Goal: Transaction & Acquisition: Purchase product/service

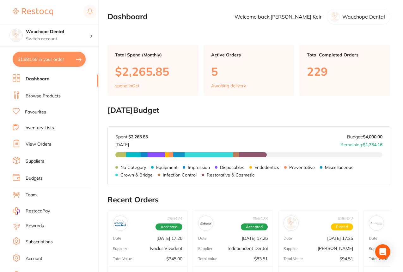
click at [51, 57] on button "$1,981.65 in your order" at bounding box center [49, 59] width 73 height 15
checkbox input "true"
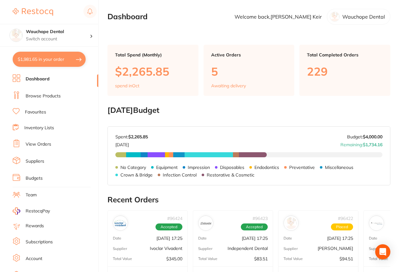
checkbox input "true"
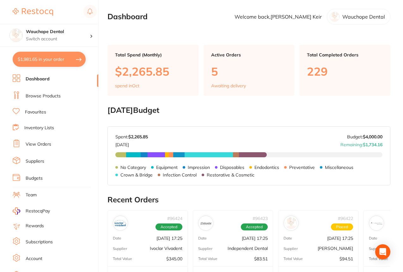
checkbox input "true"
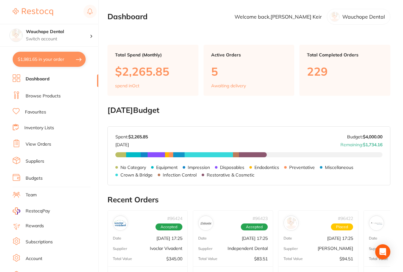
checkbox input "true"
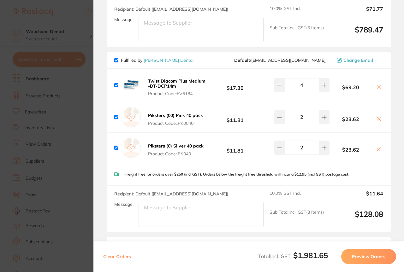
scroll to position [223, 0]
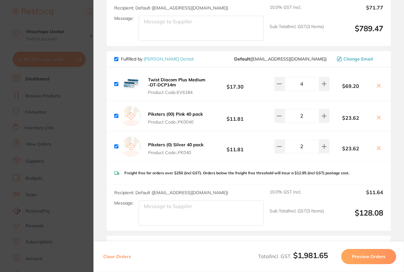
click at [160, 81] on b "Twist Diacom Plus Medium -DT-DCP14m" at bounding box center [176, 82] width 57 height 11
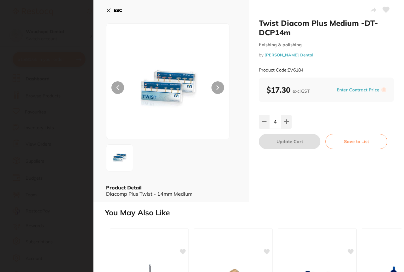
click at [74, 114] on section "Twist Diacom Plus Medium -DT-DCP14m finishing & polishing by [PERSON_NAME] Dent…" at bounding box center [202, 136] width 404 height 272
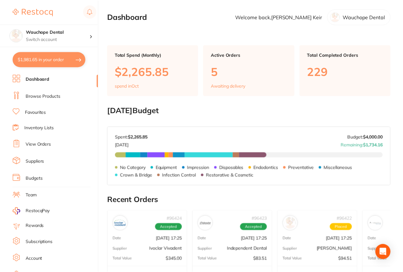
scroll to position [16, 0]
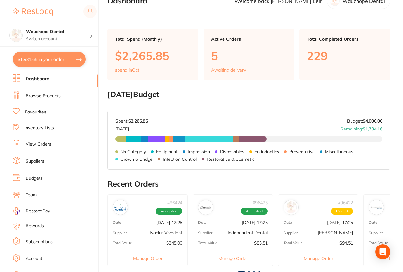
click at [54, 63] on button "$1,981.65 in your order" at bounding box center [49, 59] width 73 height 15
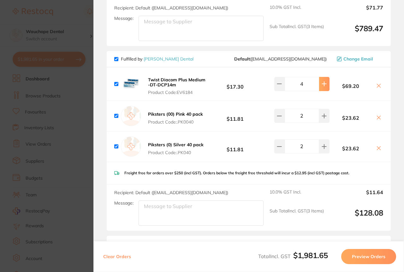
click at [326, 85] on button at bounding box center [324, 84] width 10 height 14
type input "5"
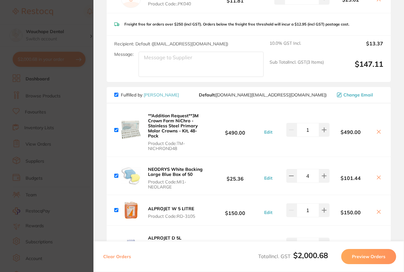
scroll to position [375, 0]
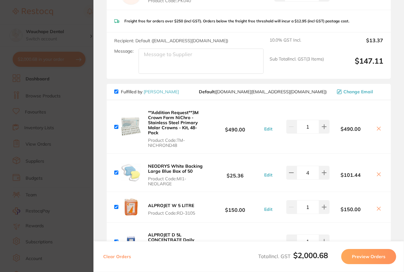
click at [378, 128] on icon at bounding box center [378, 128] width 3 height 3
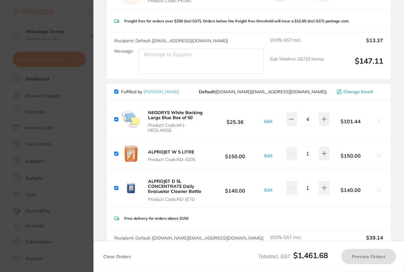
checkbox input "true"
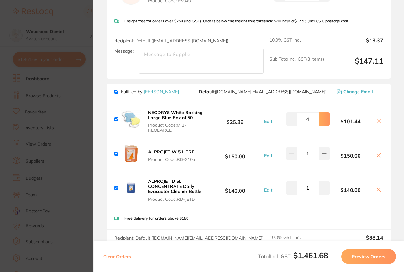
click at [320, 123] on button at bounding box center [324, 119] width 10 height 14
type input "6"
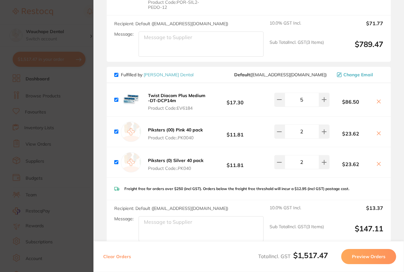
scroll to position [166, 0]
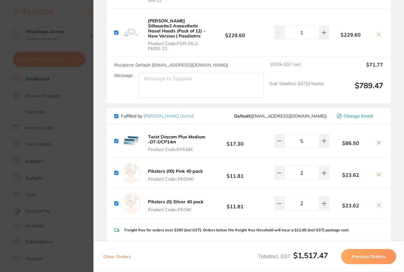
click at [49, 121] on section "Update RRP Set your pre negotiated price for this item. Item Agreed RRP (excl. …" at bounding box center [202, 136] width 404 height 272
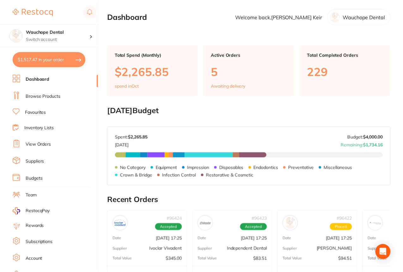
scroll to position [16, 0]
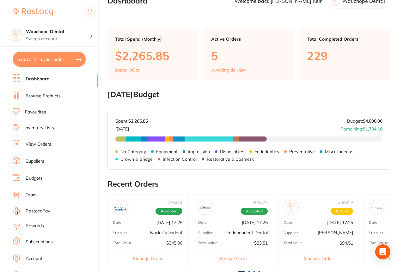
click at [42, 145] on link "View Orders" at bounding box center [39, 144] width 26 height 6
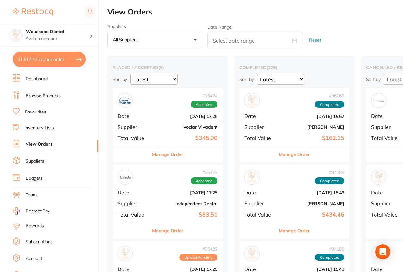
scroll to position [21, 0]
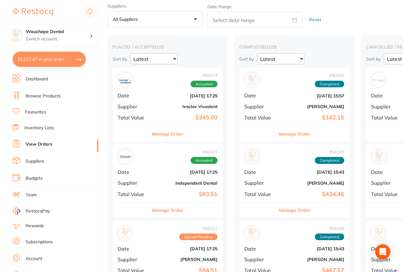
click at [173, 138] on button "Manage Order" at bounding box center [167, 134] width 31 height 15
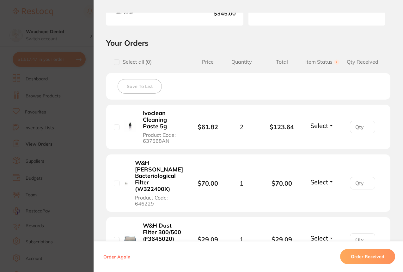
scroll to position [117, 0]
click at [64, 170] on section "Order ID: Restocq- 96424 Order Information Accepted Order Order Date [DATE] 17:…" at bounding box center [201, 136] width 403 height 272
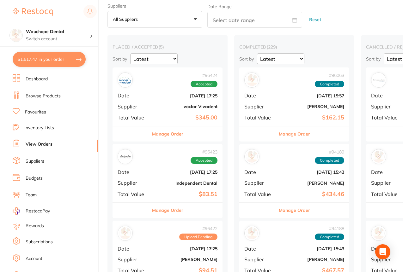
click at [161, 181] on b "Independent Dental" at bounding box center [185, 183] width 63 height 5
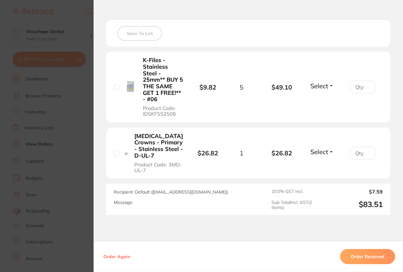
scroll to position [189, 0]
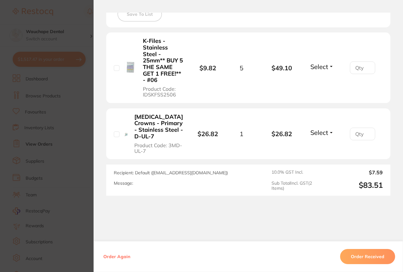
click at [325, 121] on li "[MEDICAL_DATA] Crowns - Primary - Stainless Steel - D-UL-7 Product Code: 3MD-UL…" at bounding box center [248, 134] width 284 height 51
click at [323, 129] on span "Select" at bounding box center [319, 133] width 18 height 8
click at [315, 144] on span "Received" at bounding box center [322, 146] width 16 height 5
click at [315, 63] on span "Select" at bounding box center [319, 67] width 18 height 8
click at [317, 78] on span "Received" at bounding box center [322, 80] width 16 height 5
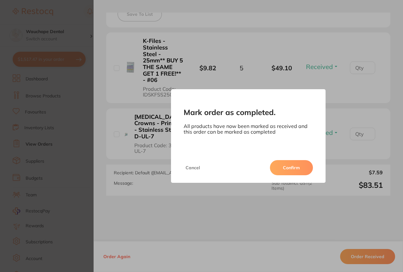
click at [286, 165] on button "Confirm" at bounding box center [291, 167] width 43 height 15
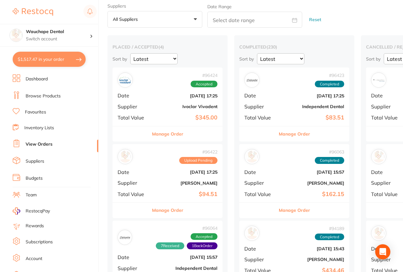
click at [177, 213] on button "Manage Order" at bounding box center [167, 210] width 31 height 15
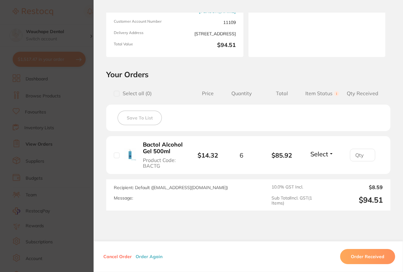
scroll to position [112, 0]
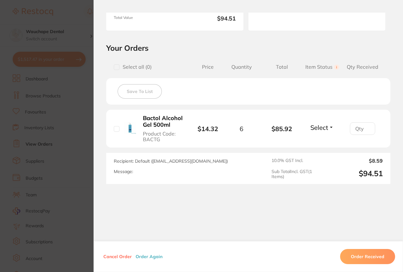
click at [76, 203] on section "Order ID: Restocq- 96422 Order Information Upload Pending Order Date [DATE] 17:…" at bounding box center [201, 136] width 403 height 272
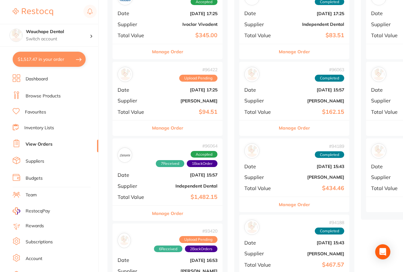
scroll to position [165, 0]
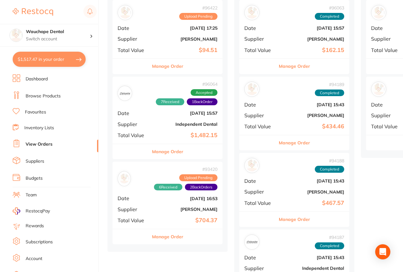
click at [172, 73] on button "Manage Order" at bounding box center [167, 66] width 31 height 15
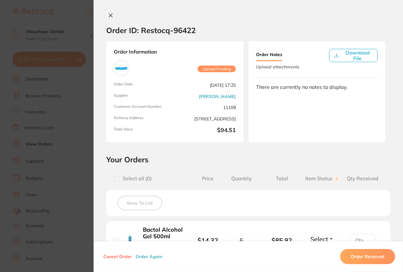
click at [117, 257] on button "Cancel Order" at bounding box center [117, 257] width 32 height 6
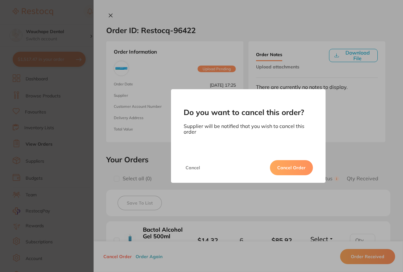
click at [282, 171] on button "Cancel Order" at bounding box center [291, 167] width 43 height 15
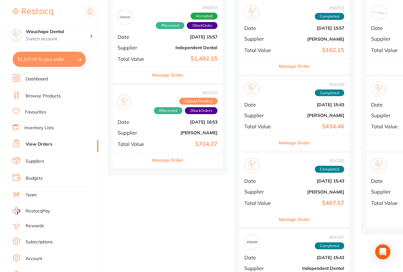
click at [163, 163] on button "Manage Order" at bounding box center [167, 160] width 31 height 15
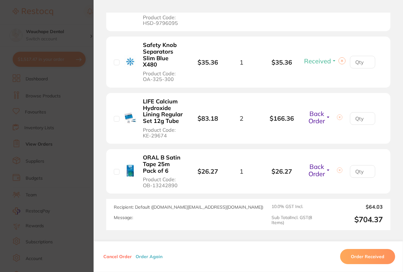
scroll to position [506, 0]
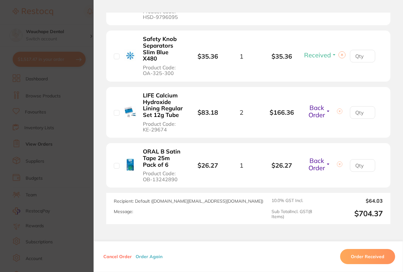
click at [316, 119] on span "Back Order" at bounding box center [316, 111] width 16 height 15
click at [318, 131] on span "Received" at bounding box center [322, 128] width 16 height 5
click at [54, 108] on section "Order ID: Restocq- 93420 Order Information 7 Received 1 Back Order Upload Pendi…" at bounding box center [201, 136] width 403 height 272
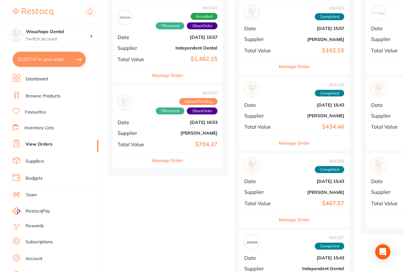
scroll to position [103, 0]
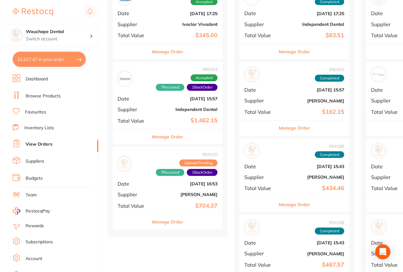
click at [158, 132] on button "Manage Order" at bounding box center [167, 136] width 31 height 15
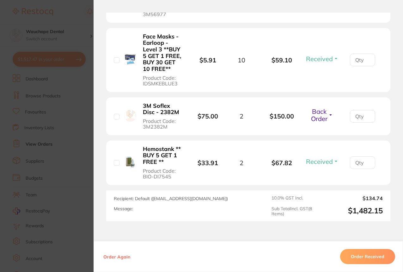
scroll to position [522, 0]
click at [53, 180] on section "Order ID: Restocq- 96064 Order Information 7 Received 1 Back Order Accepted Ord…" at bounding box center [201, 136] width 403 height 272
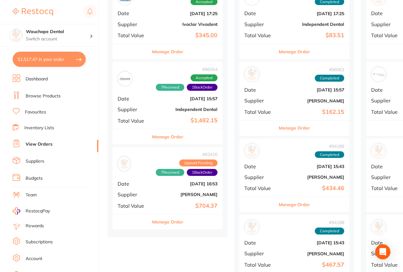
click at [39, 96] on link "Browse Products" at bounding box center [43, 96] width 35 height 6
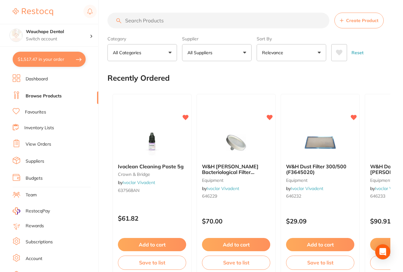
click at [36, 115] on link "Favourites" at bounding box center [35, 112] width 21 height 6
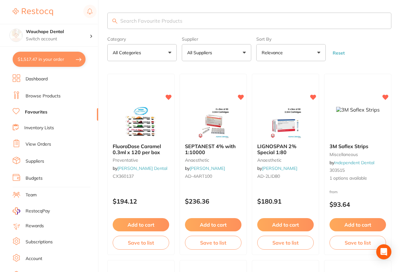
click at [172, 24] on input "search" at bounding box center [249, 21] width 284 height 16
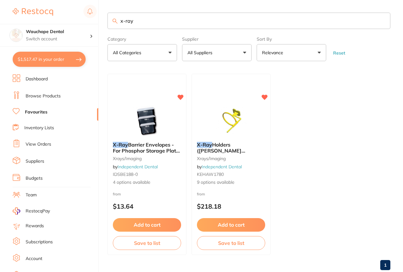
type input "x-ray"
click at [144, 125] on img at bounding box center [146, 121] width 41 height 32
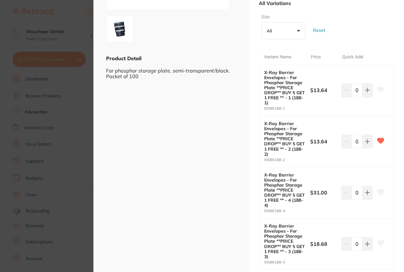
scroll to position [131, 0]
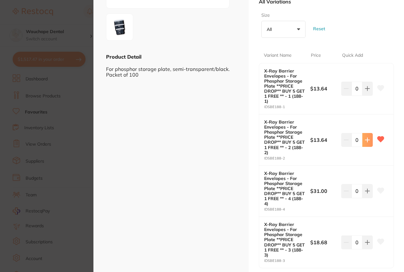
click at [362, 138] on button at bounding box center [367, 140] width 10 height 14
click at [365, 140] on icon at bounding box center [367, 140] width 5 height 5
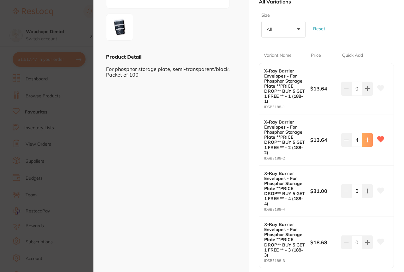
type input "5"
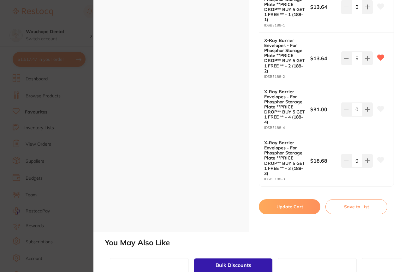
scroll to position [217, 0]
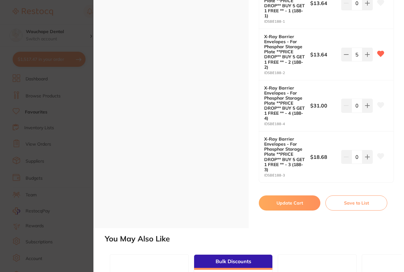
click at [278, 199] on button "Update Cart" at bounding box center [290, 203] width 62 height 15
checkbox input "false"
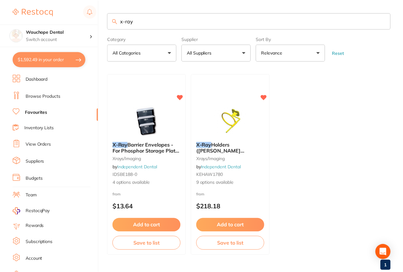
scroll to position [16, 0]
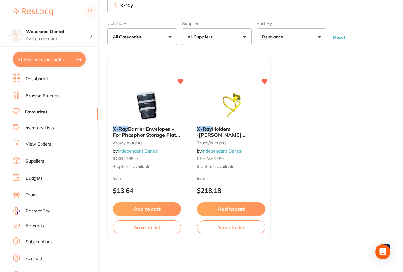
click at [138, 4] on input "x-ray" at bounding box center [248, 5] width 283 height 16
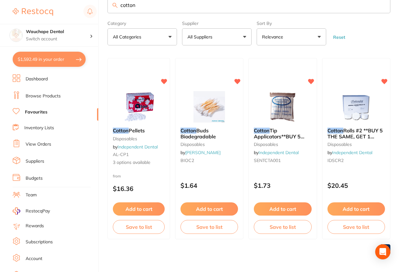
type input "cotton"
click at [48, 93] on li "Browse Products" at bounding box center [56, 96] width 86 height 9
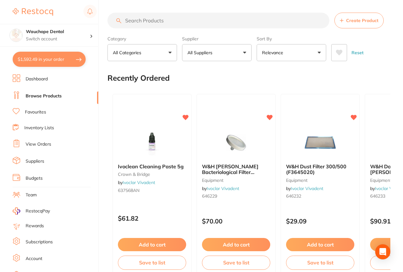
click at [159, 24] on input "search" at bounding box center [218, 21] width 222 height 16
click at [225, 53] on button "All Suppliers" at bounding box center [216, 52] width 69 height 17
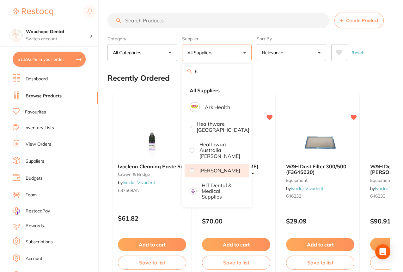
type input "h"
click at [213, 164] on li "[PERSON_NAME]" at bounding box center [216, 170] width 64 height 13
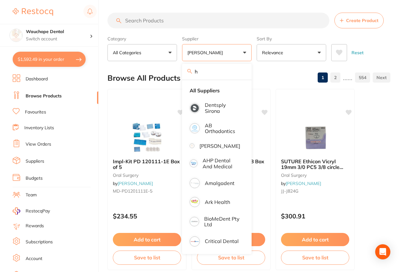
click at [200, 18] on input "search" at bounding box center [218, 21] width 222 height 16
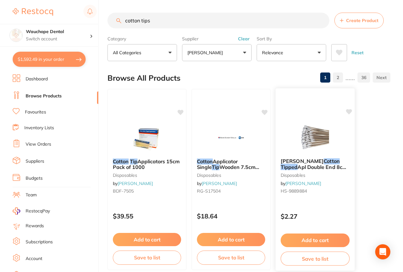
type input "cotton tips"
click at [316, 138] on img at bounding box center [314, 138] width 41 height 32
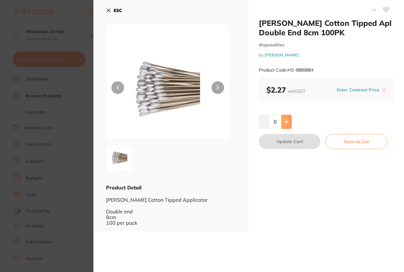
click at [285, 120] on icon at bounding box center [286, 121] width 5 height 5
click at [385, 8] on icon at bounding box center [386, 10] width 7 height 6
click at [288, 119] on icon at bounding box center [286, 121] width 5 height 5
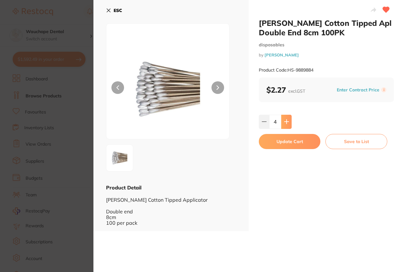
click at [288, 119] on icon at bounding box center [286, 121] width 5 height 5
type input "5"
click at [284, 139] on button "Update Cart" at bounding box center [290, 141] width 62 height 15
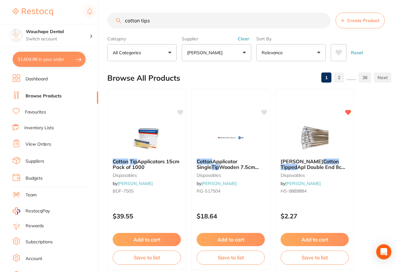
checkbox input "false"
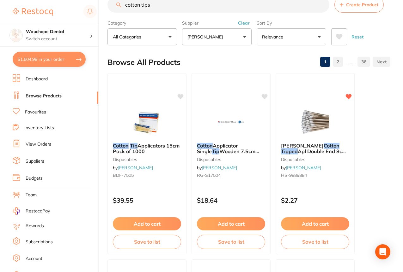
click at [38, 111] on link "Favourites" at bounding box center [35, 112] width 21 height 6
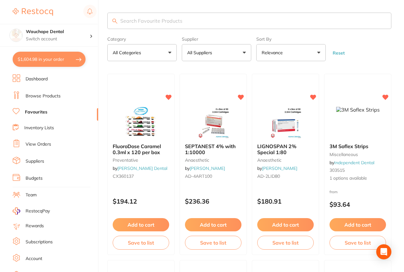
click at [145, 20] on input "search" at bounding box center [249, 21] width 284 height 16
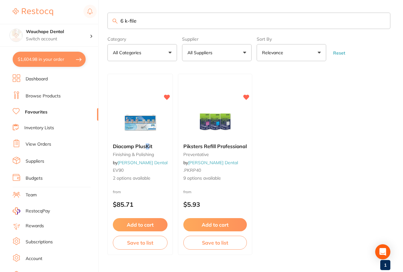
click at [123, 20] on input "6 k-file" at bounding box center [248, 21] width 283 height 16
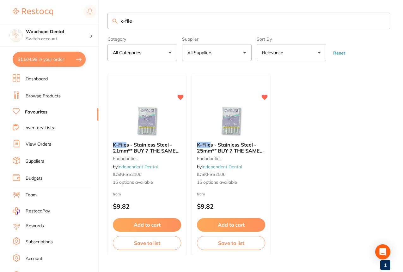
click at [120, 20] on input "k-file" at bounding box center [248, 21] width 283 height 16
type input "k-file"
click at [241, 113] on img at bounding box center [230, 121] width 41 height 32
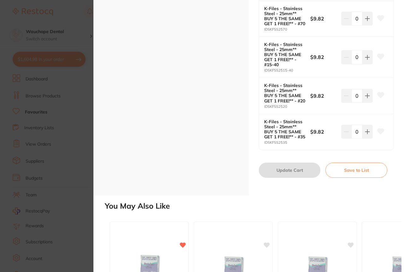
scroll to position [631, 0]
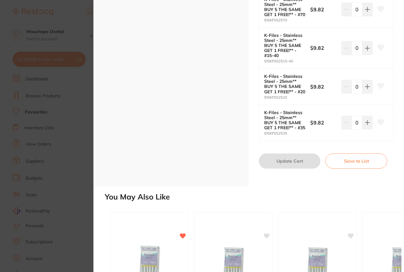
click at [66, 190] on section "K-Files - Stainless Steel - 25mm** BUY 7 THE SAME GET 3 FREE!** endodontics by …" at bounding box center [202, 136] width 404 height 272
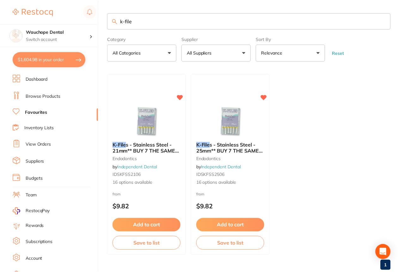
scroll to position [16, 0]
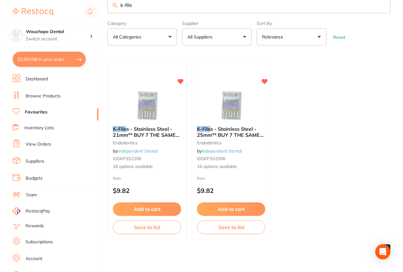
scroll to position [166, 0]
